Goal: Information Seeking & Learning: Learn about a topic

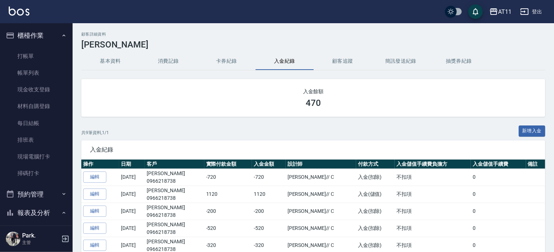
scroll to position [259, 0]
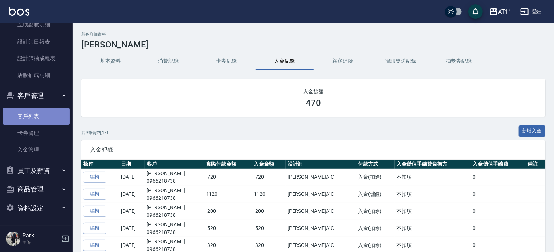
click at [38, 116] on link "客戶列表" at bounding box center [36, 116] width 67 height 17
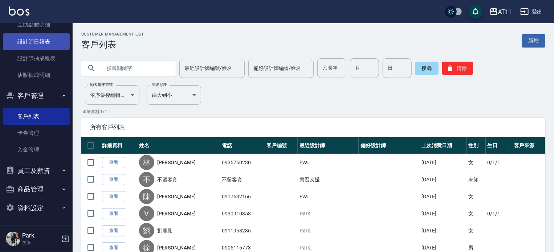
click at [40, 34] on link "設計師日報表" at bounding box center [36, 41] width 67 height 17
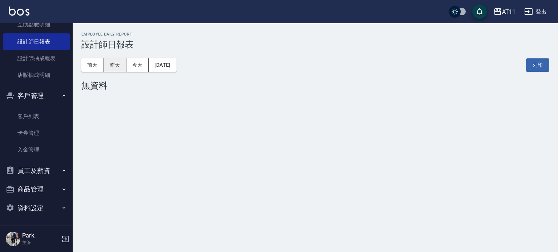
click at [125, 62] on button "昨天" at bounding box center [115, 64] width 23 height 13
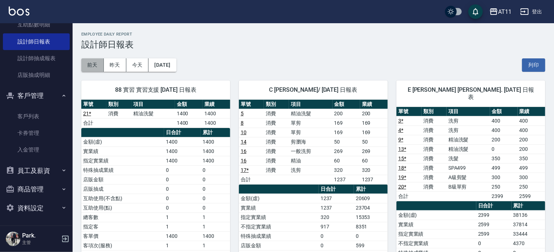
click at [95, 64] on button "前天" at bounding box center [92, 64] width 23 height 13
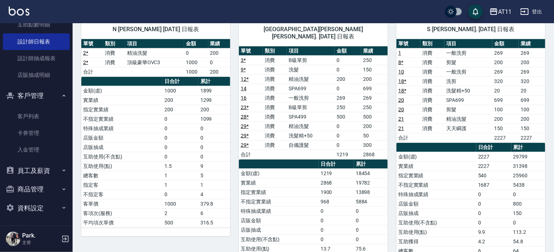
scroll to position [363, 0]
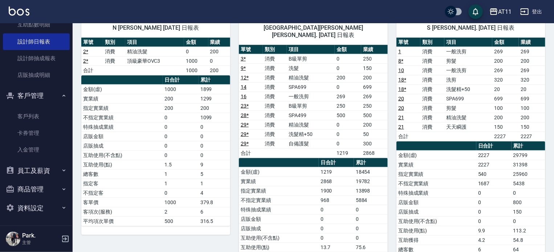
click at [42, 125] on li "卡券管理" at bounding box center [36, 133] width 67 height 17
click at [35, 117] on link "客戶列表" at bounding box center [36, 116] width 67 height 17
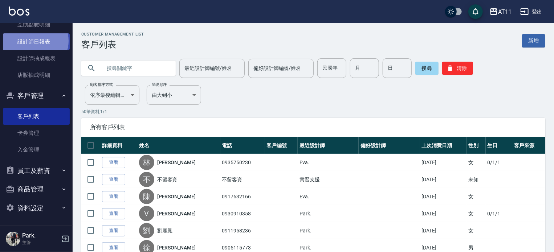
click at [35, 41] on link "設計師日報表" at bounding box center [36, 41] width 67 height 17
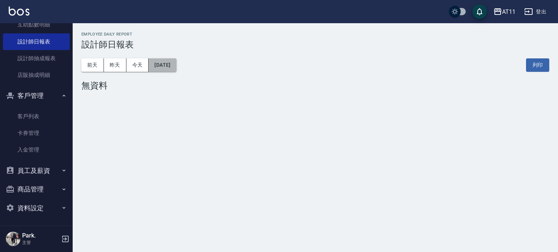
click at [176, 62] on button "[DATE]" at bounding box center [162, 64] width 28 height 13
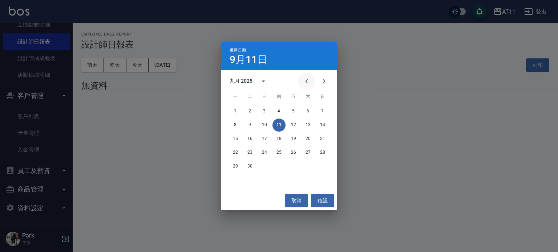
click at [310, 77] on icon "Previous month" at bounding box center [306, 81] width 9 height 9
click at [308, 78] on icon "Previous month" at bounding box center [306, 81] width 9 height 9
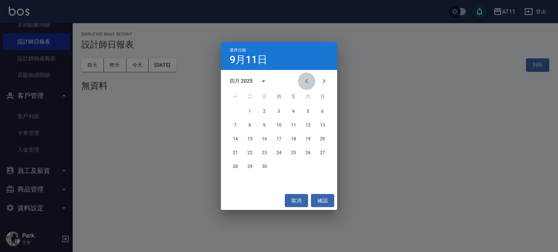
click at [308, 78] on icon "Previous month" at bounding box center [306, 81] width 9 height 9
click at [249, 138] on button "11" at bounding box center [249, 138] width 13 height 13
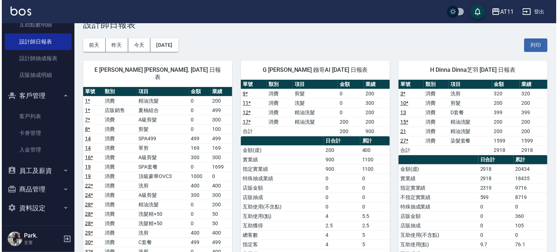
scroll to position [36, 0]
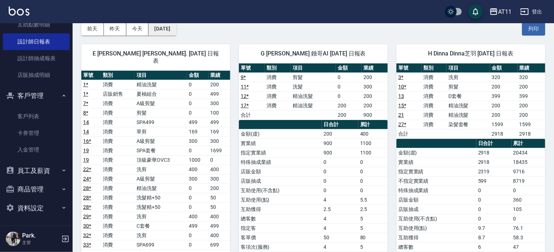
click at [173, 30] on button "[DATE]" at bounding box center [162, 28] width 28 height 13
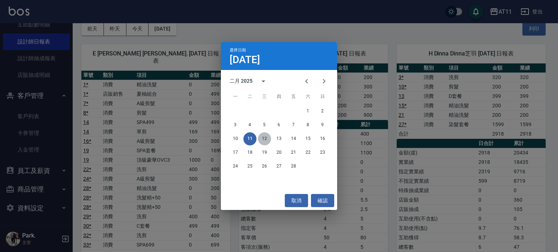
click at [264, 139] on button "12" at bounding box center [264, 138] width 13 height 13
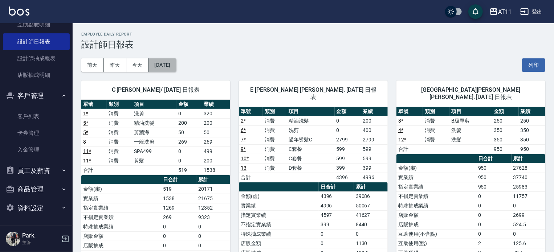
click at [176, 67] on button "[DATE]" at bounding box center [162, 64] width 28 height 13
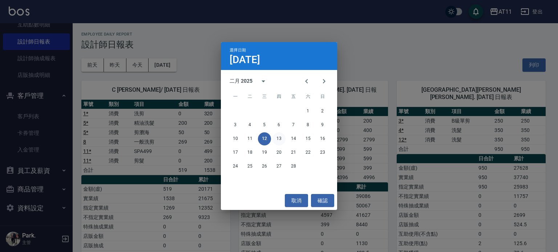
click at [282, 140] on button "13" at bounding box center [278, 138] width 13 height 13
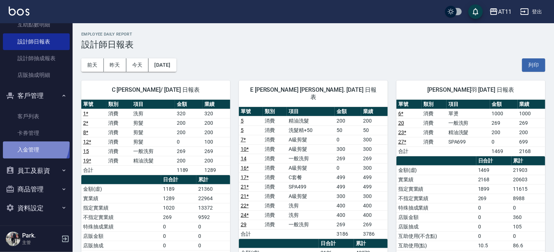
click at [23, 142] on link "入金管理" at bounding box center [36, 150] width 67 height 17
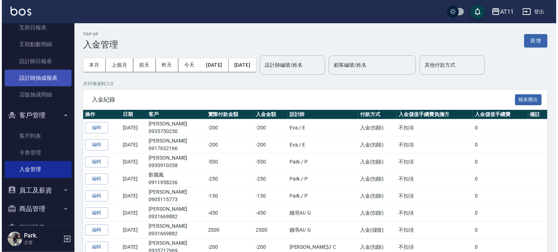
scroll to position [223, 0]
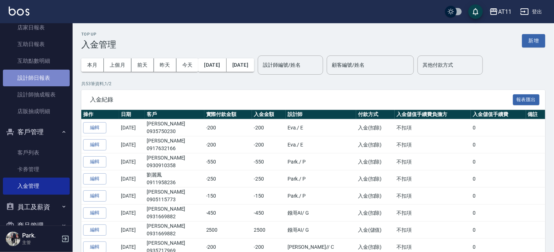
click at [49, 76] on link "設計師日報表" at bounding box center [36, 78] width 67 height 17
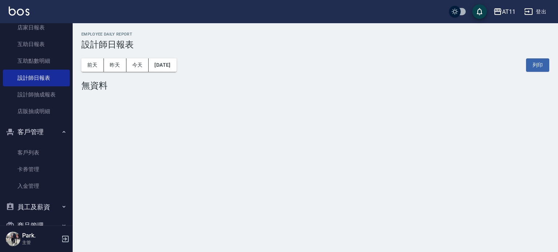
scroll to position [259, 0]
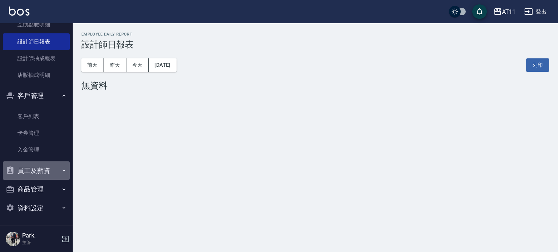
click at [49, 169] on button "員工及薪資" at bounding box center [36, 171] width 67 height 19
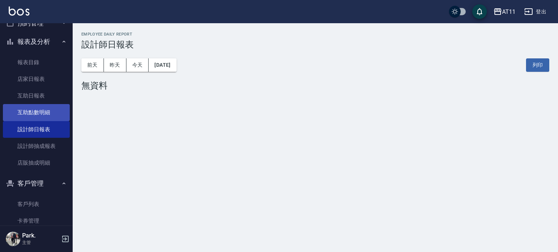
scroll to position [117, 0]
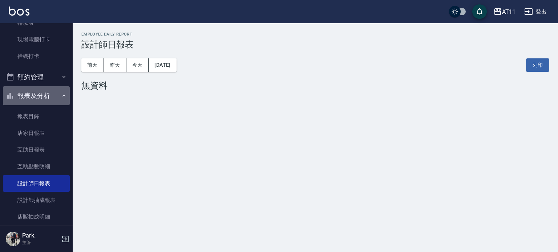
click at [44, 95] on button "報表及分析" at bounding box center [36, 95] width 67 height 19
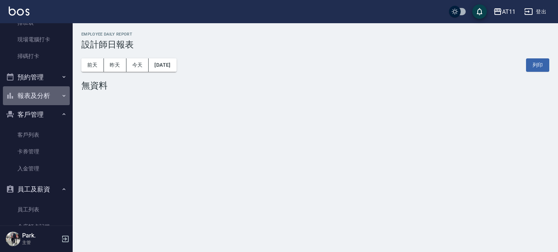
click at [44, 95] on button "報表及分析" at bounding box center [36, 95] width 67 height 19
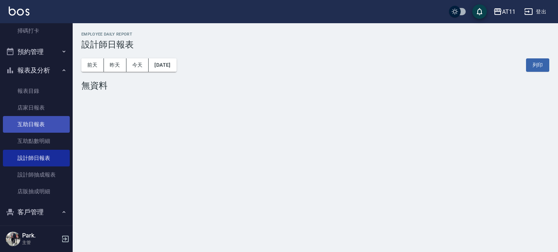
scroll to position [154, 0]
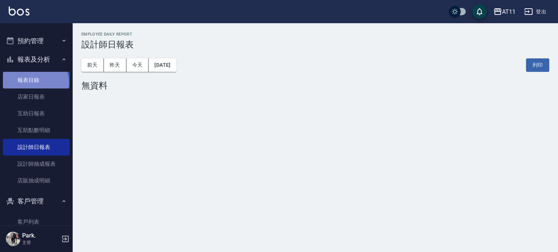
click at [35, 82] on link "報表目錄" at bounding box center [36, 80] width 67 height 17
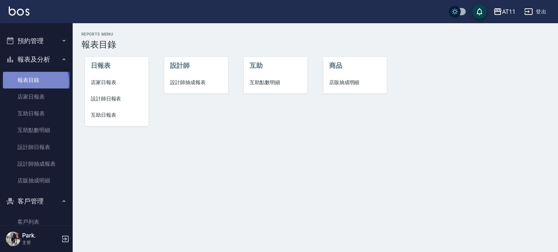
click at [35, 82] on link "報表目錄" at bounding box center [36, 80] width 67 height 17
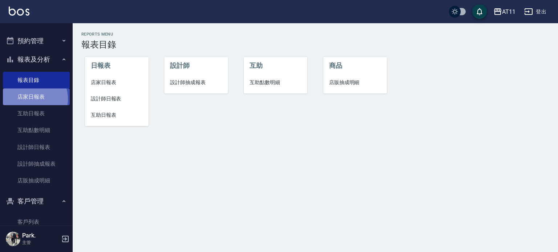
click at [31, 99] on link "店家日報表" at bounding box center [36, 97] width 67 height 17
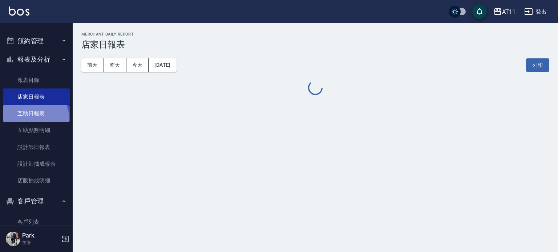
click at [25, 121] on link "互助日報表" at bounding box center [36, 113] width 67 height 17
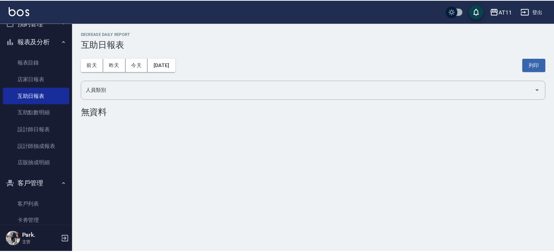
scroll to position [117, 0]
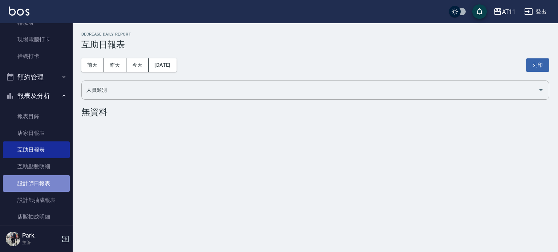
click at [36, 178] on link "設計師日報表" at bounding box center [36, 183] width 67 height 17
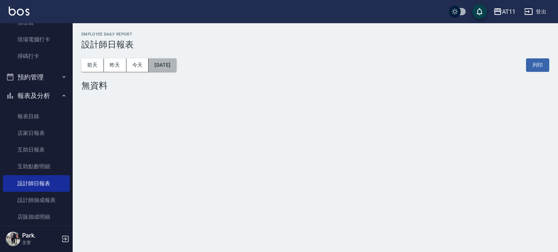
click at [155, 68] on button "[DATE]" at bounding box center [162, 64] width 28 height 13
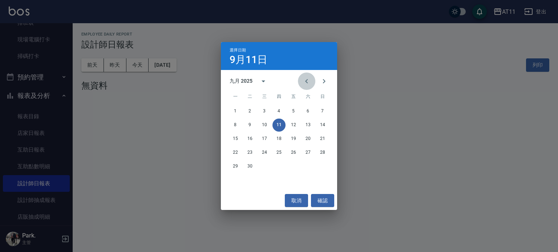
click at [306, 76] on button "Previous month" at bounding box center [306, 81] width 17 height 17
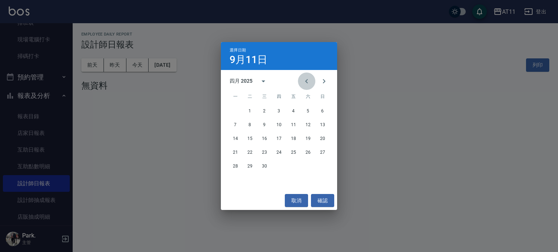
click at [306, 76] on button "Previous month" at bounding box center [306, 81] width 17 height 17
click at [291, 167] on button "31" at bounding box center [293, 166] width 13 height 13
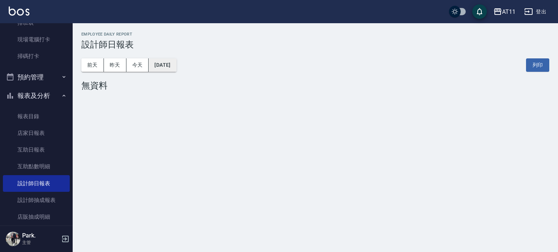
click at [168, 66] on button "[DATE]" at bounding box center [162, 64] width 28 height 13
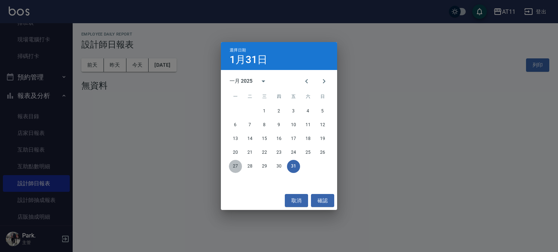
click at [235, 164] on button "27" at bounding box center [235, 166] width 13 height 13
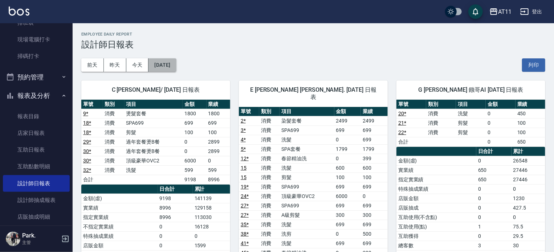
click at [176, 62] on button "[DATE]" at bounding box center [162, 64] width 28 height 13
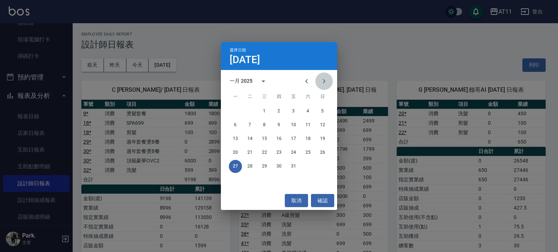
click at [325, 81] on icon "Next month" at bounding box center [324, 81] width 3 height 4
click at [292, 166] on button "28" at bounding box center [293, 166] width 13 height 13
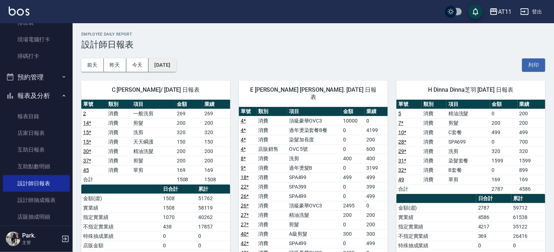
click at [176, 65] on button "[DATE]" at bounding box center [162, 64] width 28 height 13
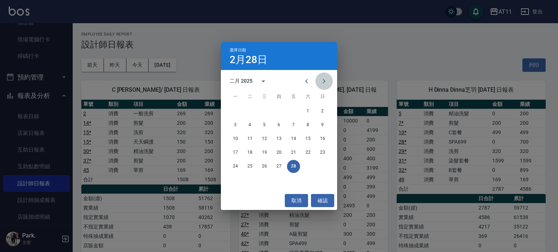
click at [326, 78] on icon "Next month" at bounding box center [323, 81] width 9 height 9
click at [324, 166] on button "30" at bounding box center [322, 166] width 13 height 13
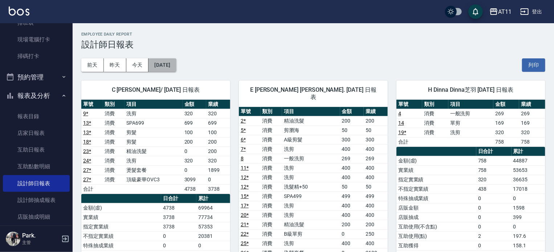
click at [176, 64] on button "[DATE]" at bounding box center [162, 64] width 28 height 13
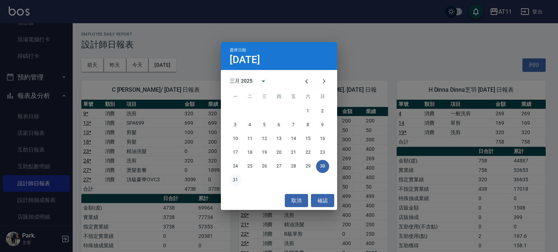
click at [236, 178] on button "31" at bounding box center [235, 180] width 13 height 13
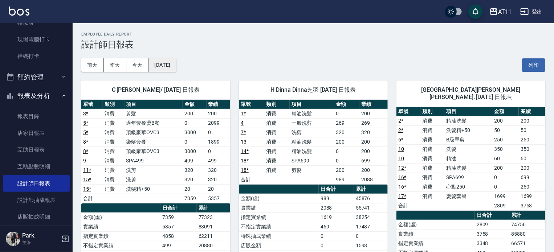
click at [176, 67] on button "[DATE]" at bounding box center [162, 64] width 28 height 13
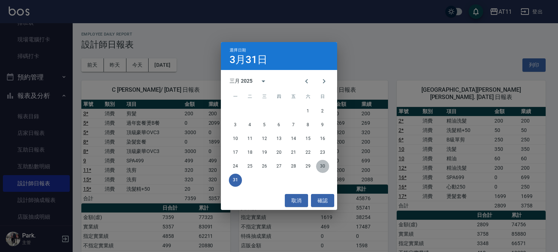
click at [323, 168] on button "30" at bounding box center [322, 166] width 13 height 13
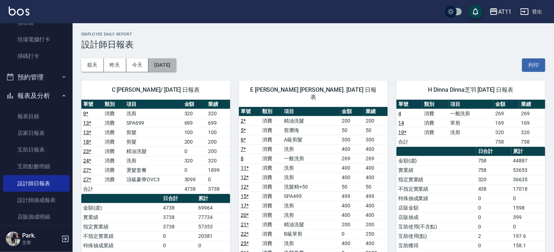
click at [171, 66] on button "[DATE]" at bounding box center [162, 64] width 28 height 13
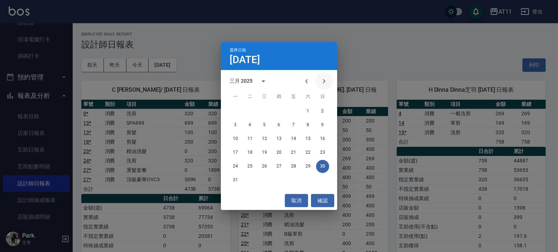
click at [322, 80] on icon "Next month" at bounding box center [323, 81] width 9 height 9
click at [266, 167] on button "30" at bounding box center [264, 166] width 13 height 13
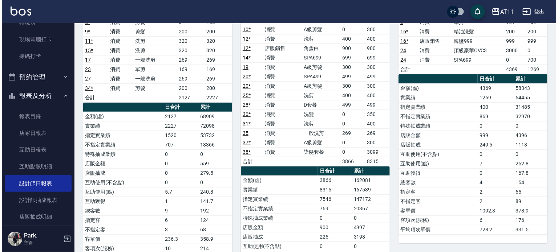
scroll to position [36, 0]
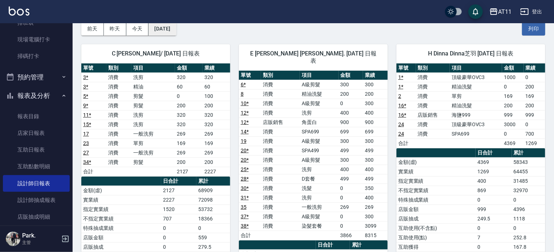
click at [176, 28] on button "[DATE]" at bounding box center [162, 28] width 28 height 13
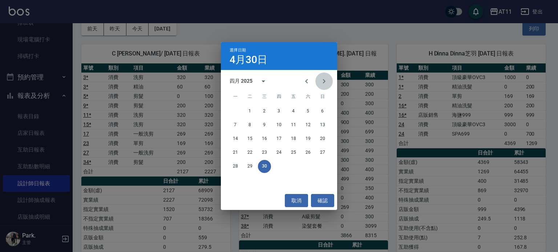
click at [325, 81] on icon "Next month" at bounding box center [323, 81] width 9 height 9
click at [309, 165] on button "31" at bounding box center [307, 166] width 13 height 13
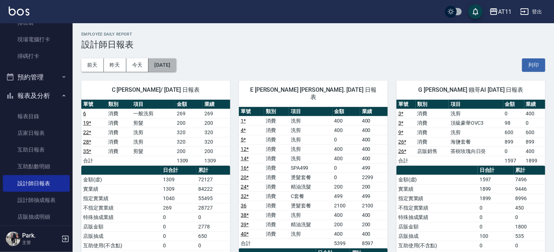
click at [176, 64] on button "[DATE]" at bounding box center [162, 64] width 28 height 13
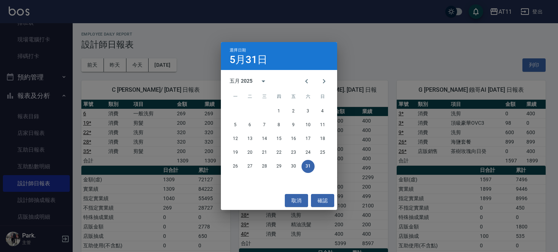
click at [375, 48] on div "選擇日期 [DATE] 五月 2025 一 二 三 四 五 六 日 1 2 3 4 5 6 7 8 9 10 11 12 13 14 15 16 17 18 …" at bounding box center [279, 126] width 558 height 252
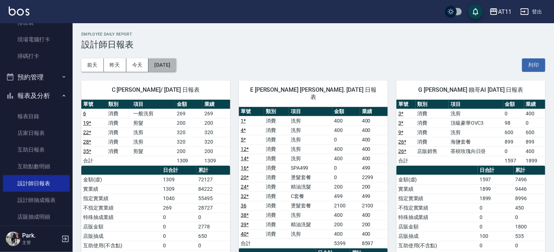
click at [166, 68] on button "[DATE]" at bounding box center [162, 64] width 28 height 13
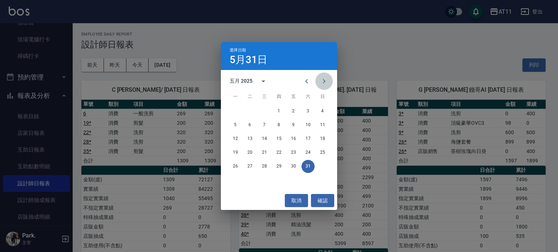
click at [324, 82] on icon "Next month" at bounding box center [324, 81] width 3 height 4
click at [234, 180] on button "30" at bounding box center [235, 180] width 13 height 13
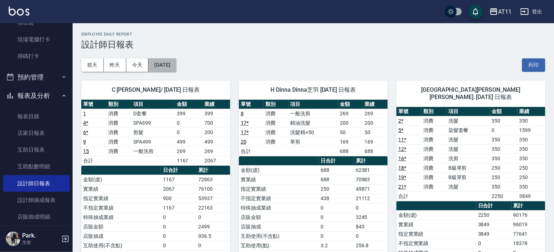
click at [161, 62] on button "[DATE]" at bounding box center [162, 64] width 28 height 13
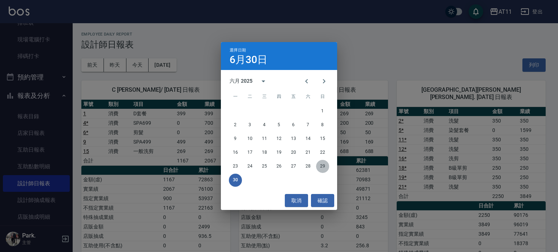
click at [326, 169] on button "29" at bounding box center [322, 166] width 13 height 13
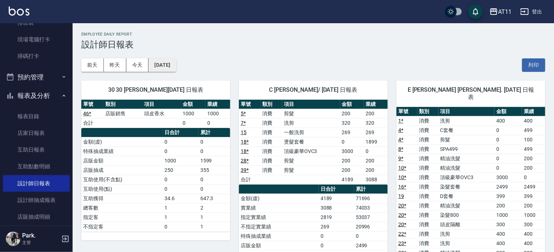
click at [176, 69] on button "[DATE]" at bounding box center [162, 64] width 28 height 13
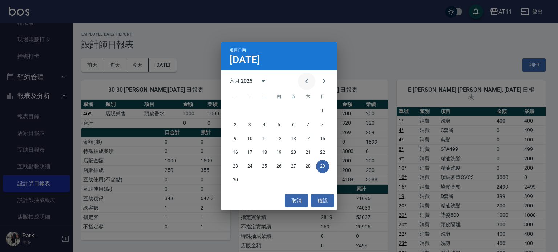
click at [303, 79] on icon "Previous month" at bounding box center [306, 81] width 9 height 9
click at [305, 167] on button "31" at bounding box center [307, 166] width 13 height 13
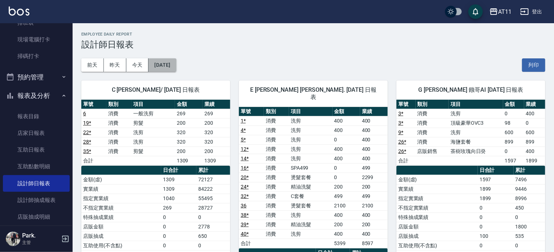
click at [174, 68] on button "[DATE]" at bounding box center [162, 64] width 28 height 13
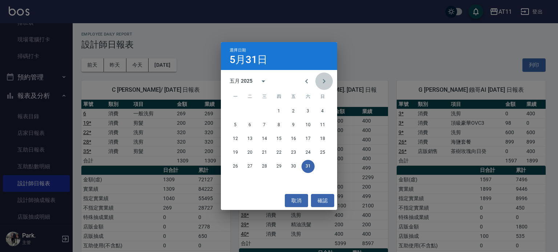
click at [320, 82] on icon "Next month" at bounding box center [323, 81] width 9 height 9
click at [279, 168] on button "31" at bounding box center [278, 166] width 13 height 13
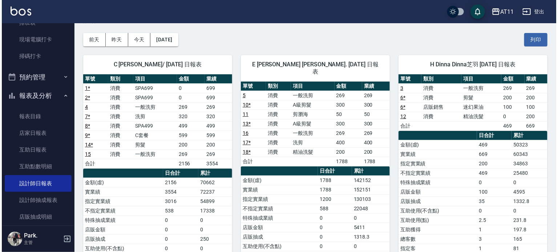
scroll to position [36, 0]
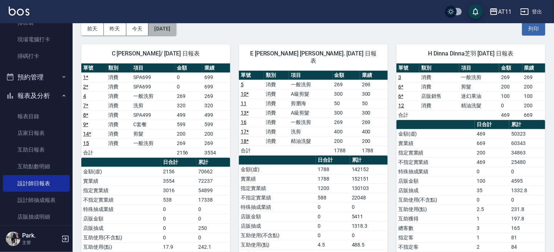
click at [176, 32] on button "[DATE]" at bounding box center [162, 28] width 28 height 13
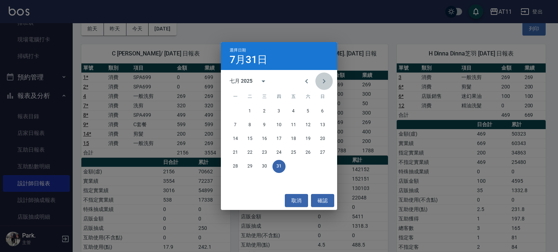
click at [325, 83] on icon "Next month" at bounding box center [323, 81] width 9 height 9
click at [323, 166] on button "31" at bounding box center [322, 166] width 13 height 13
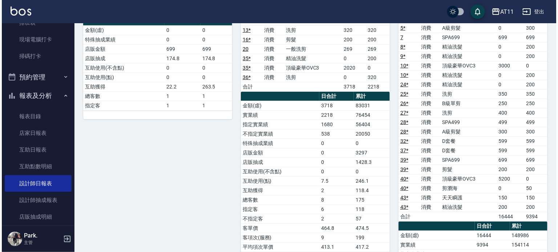
scroll to position [36, 0]
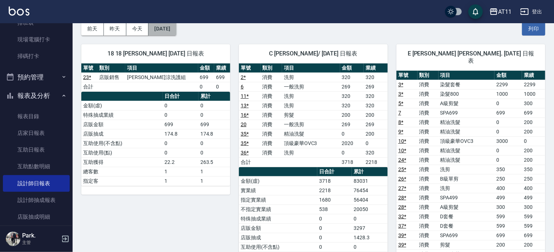
click at [176, 26] on button "[DATE]" at bounding box center [162, 28] width 28 height 13
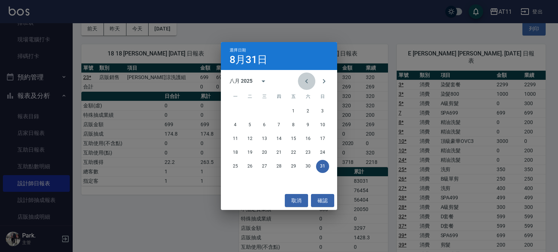
click at [309, 82] on icon "Previous month" at bounding box center [306, 81] width 9 height 9
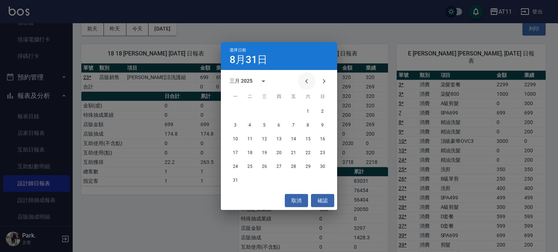
click at [309, 82] on icon "Previous month" at bounding box center [306, 81] width 9 height 9
click at [309, 83] on icon "Previous month" at bounding box center [306, 81] width 9 height 9
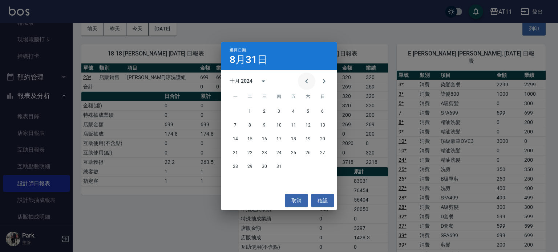
click at [309, 83] on icon "Previous month" at bounding box center [306, 81] width 9 height 9
click at [305, 83] on icon "Previous month" at bounding box center [306, 81] width 9 height 9
click at [309, 168] on button "31" at bounding box center [307, 166] width 13 height 13
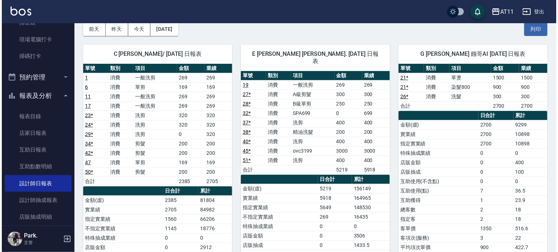
scroll to position [36, 0]
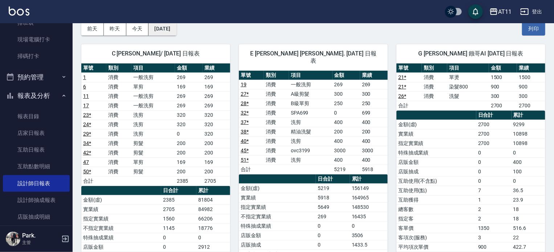
click at [163, 34] on button "[DATE]" at bounding box center [162, 28] width 28 height 13
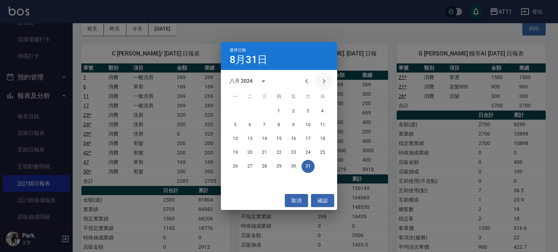
click at [322, 82] on icon "Next month" at bounding box center [323, 81] width 9 height 9
click at [239, 180] on button "30" at bounding box center [235, 180] width 13 height 13
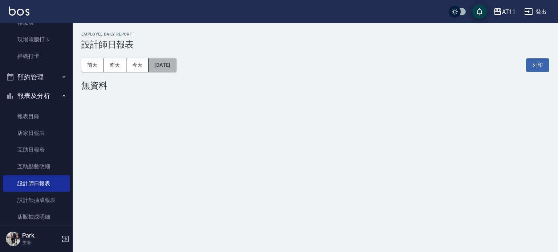
click at [170, 66] on button "[DATE]" at bounding box center [162, 64] width 28 height 13
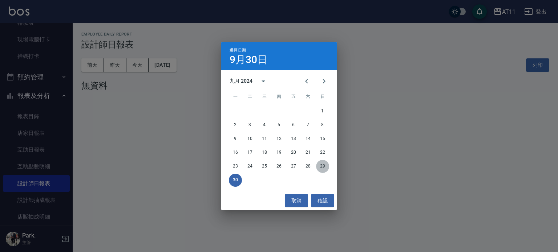
click at [319, 167] on button "29" at bounding box center [322, 166] width 13 height 13
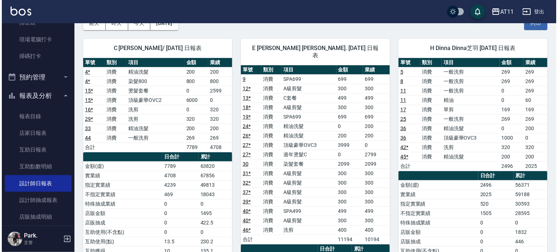
scroll to position [36, 0]
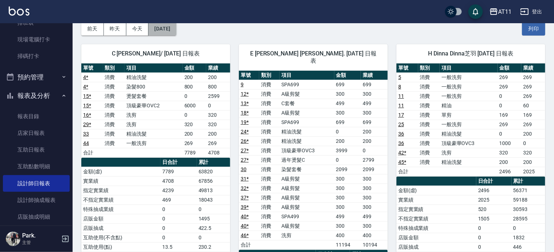
click at [169, 32] on button "[DATE]" at bounding box center [162, 28] width 28 height 13
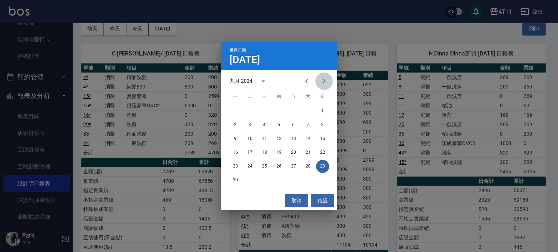
click at [319, 80] on button "Next month" at bounding box center [323, 81] width 17 height 17
click at [280, 166] on button "31" at bounding box center [278, 166] width 13 height 13
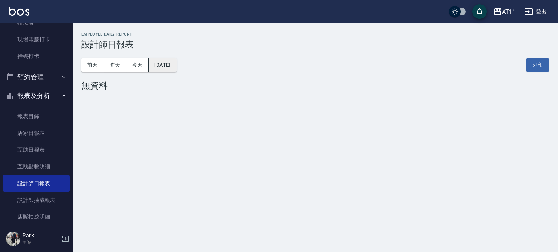
click at [176, 62] on button "[DATE]" at bounding box center [162, 64] width 28 height 13
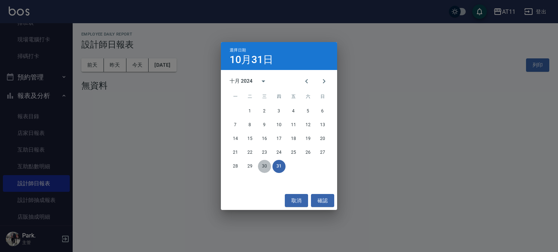
click at [266, 170] on button "30" at bounding box center [264, 166] width 13 height 13
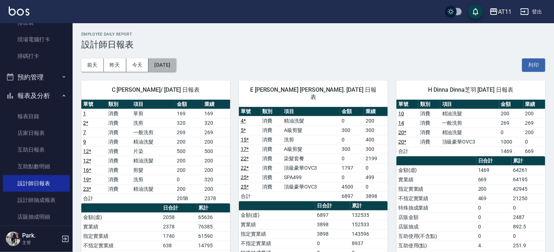
click at [176, 64] on button "[DATE]" at bounding box center [162, 64] width 28 height 13
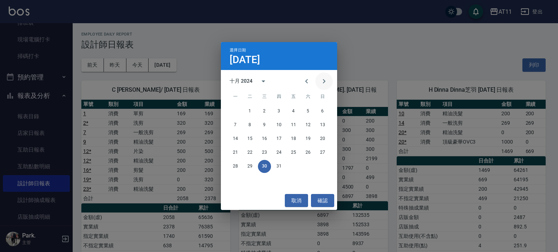
click at [325, 78] on icon "Next month" at bounding box center [323, 81] width 9 height 9
click at [305, 168] on button "30" at bounding box center [307, 166] width 13 height 13
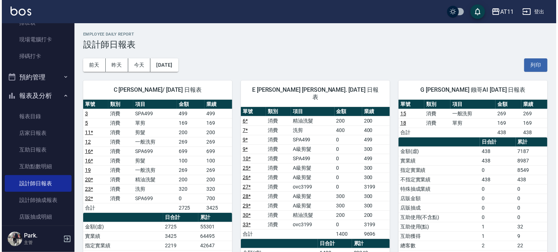
scroll to position [36, 0]
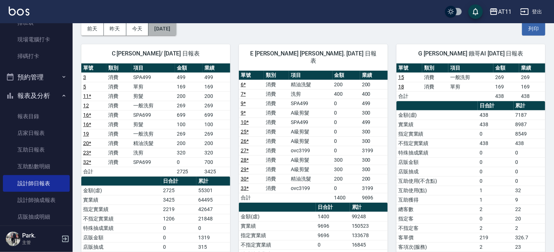
click at [176, 26] on button "[DATE]" at bounding box center [162, 28] width 28 height 13
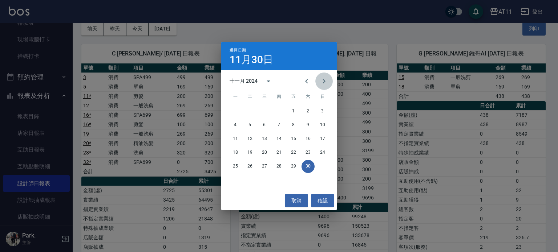
click at [327, 78] on icon "Next month" at bounding box center [323, 81] width 9 height 9
click at [248, 184] on button "31" at bounding box center [249, 180] width 13 height 13
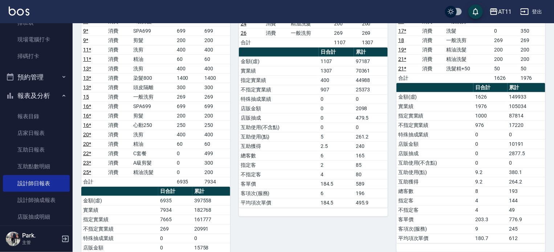
scroll to position [145, 0]
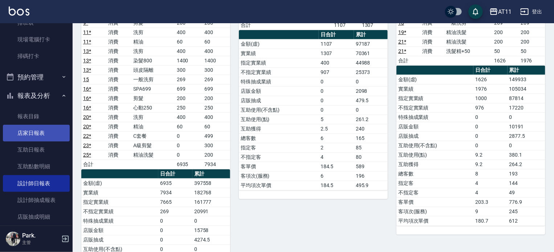
click at [46, 137] on link "店家日報表" at bounding box center [36, 133] width 67 height 17
